Goal: Transaction & Acquisition: Purchase product/service

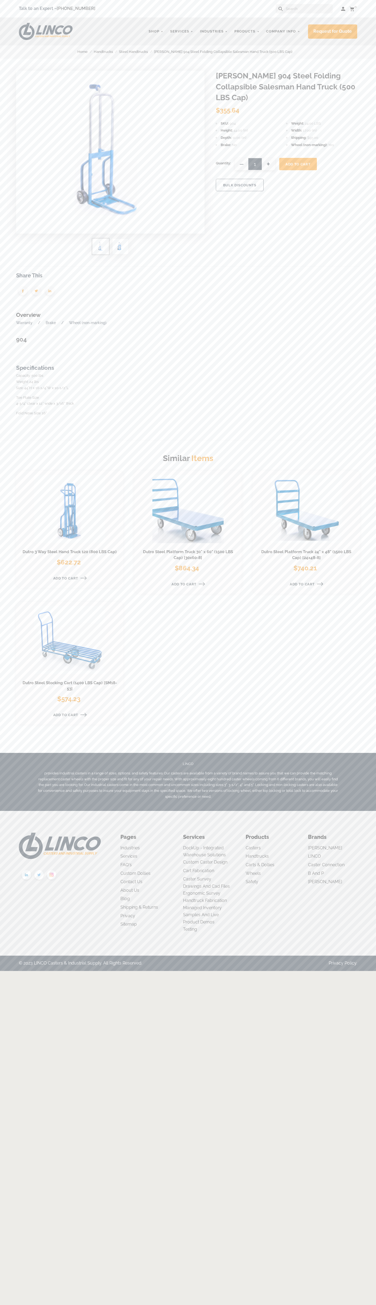
click at [251, 128] on li "Height 44.00 (in)" at bounding box center [251, 131] width 71 height 6
click at [100, 247] on img at bounding box center [101, 246] width 12 height 11
click at [50, 292] on img at bounding box center [49, 291] width 13 height 13
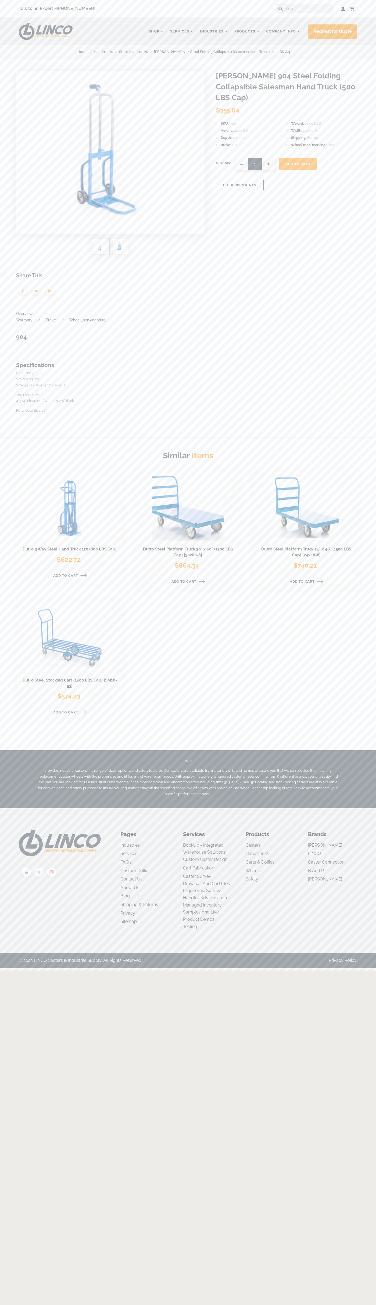
click at [298, 162] on span "Add To Cart" at bounding box center [297, 164] width 25 height 4
click at [131, 6] on div "Talk to an Expert – 866-306-9566 Log in Cart 0 Your Cart" at bounding box center [188, 8] width 338 height 9
click at [370, 846] on footer "LINCO CASTERS & INDUSTRIAL SUPPLY Pages Industries Aerospace Business Machines …" at bounding box center [188, 880] width 376 height 145
click at [374, 968] on html "menu search cart cart-close right wishlist arrow-down star star-empty chevron-r…" at bounding box center [188, 484] width 376 height 968
click at [27, 968] on html "menu search cart cart-close right wishlist arrow-down star star-empty chevron-r…" at bounding box center [188, 484] width 376 height 968
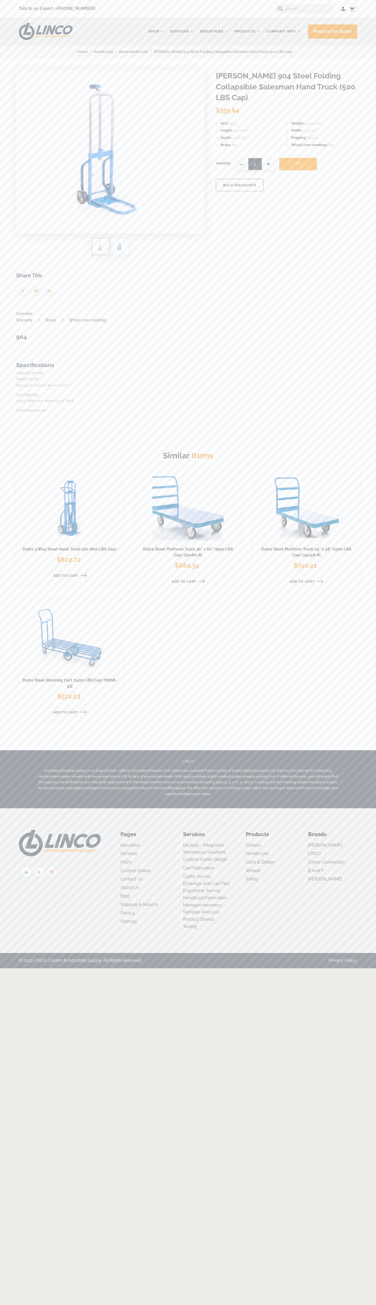
click at [353, 9] on icon at bounding box center [351, 8] width 5 height 5
click at [349, 9] on button at bounding box center [349, 12] width 3 height 6
click at [208, 19] on div "LINCO CASTERS & INDUSTRIAL SUPPLY Shop Industries Automotive Business Machine D…" at bounding box center [188, 31] width 376 height 28
click at [365, 767] on div "LINCO provides industrial casters in a range of sizes, options, and safety feat…" at bounding box center [188, 779] width 376 height 58
click at [78, 968] on html "menu search cart cart-close right wishlist arrow-down star star-empty chevron-r…" at bounding box center [188, 484] width 376 height 968
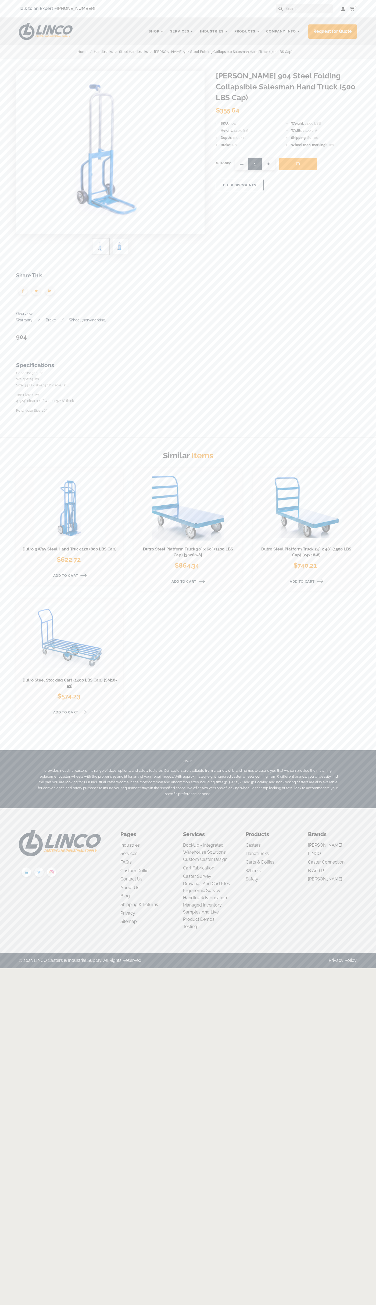
click at [9, 968] on html "menu search cart cart-close right wishlist arrow-down star star-empty chevron-r…" at bounding box center [188, 484] width 376 height 968
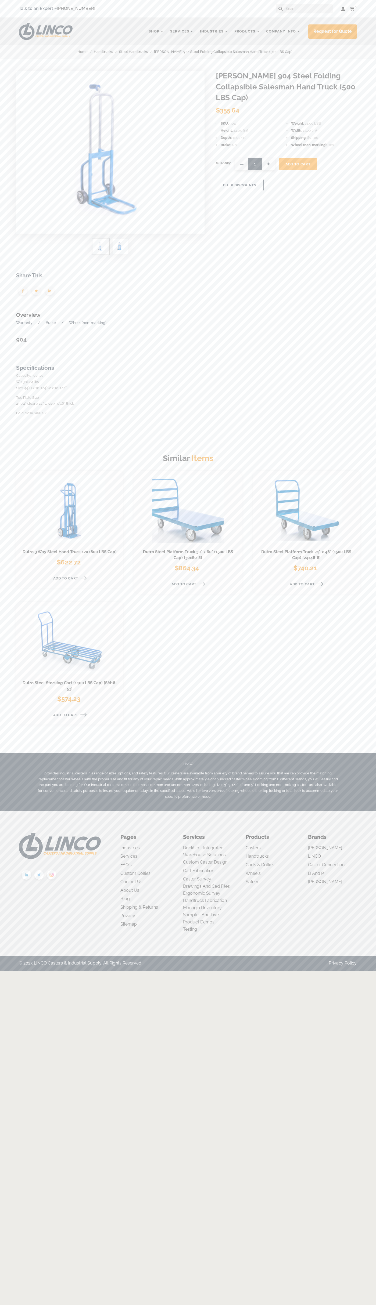
click at [353, 9] on icon at bounding box center [351, 8] width 5 height 5
click at [306, 31] on p "Your cart is empty" at bounding box center [305, 31] width 91 height 20
